Goal: Find specific page/section: Find specific page/section

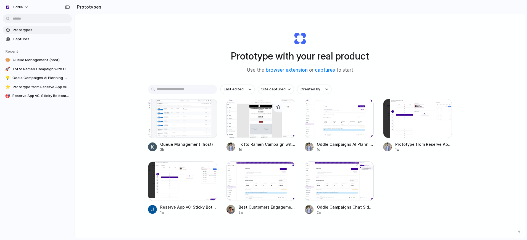
click at [267, 123] on div at bounding box center [260, 118] width 69 height 39
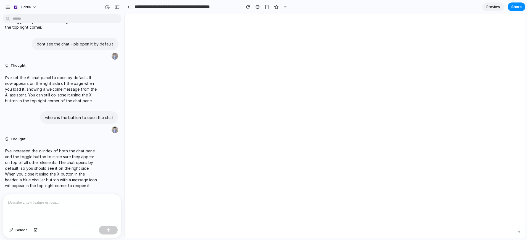
click at [46, 210] on div at bounding box center [62, 209] width 118 height 29
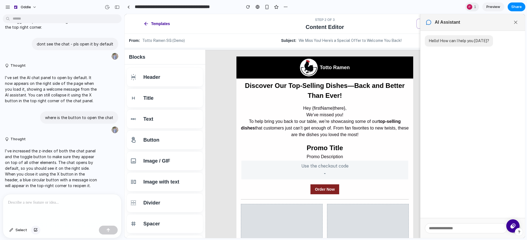
click at [36, 229] on div "button" at bounding box center [36, 230] width 4 height 3
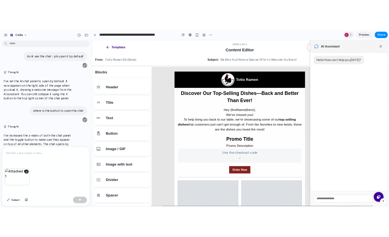
scroll to position [125, 0]
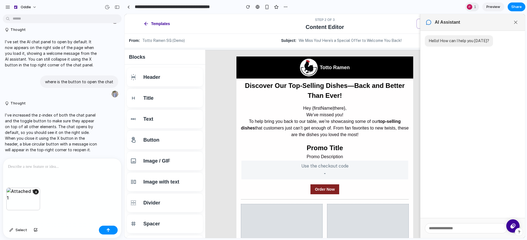
click at [40, 168] on div at bounding box center [62, 173] width 118 height 29
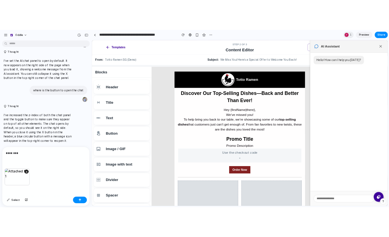
scroll to position [128, 0]
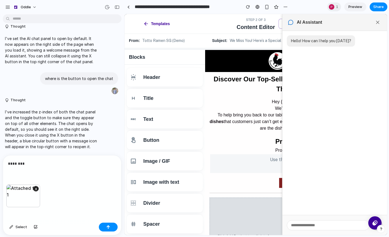
click at [84, 180] on div "********" at bounding box center [62, 169] width 118 height 29
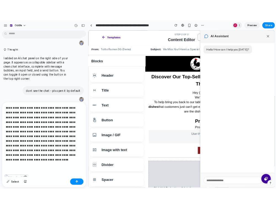
scroll to position [0, 0]
